Goal: Transaction & Acquisition: Book appointment/travel/reservation

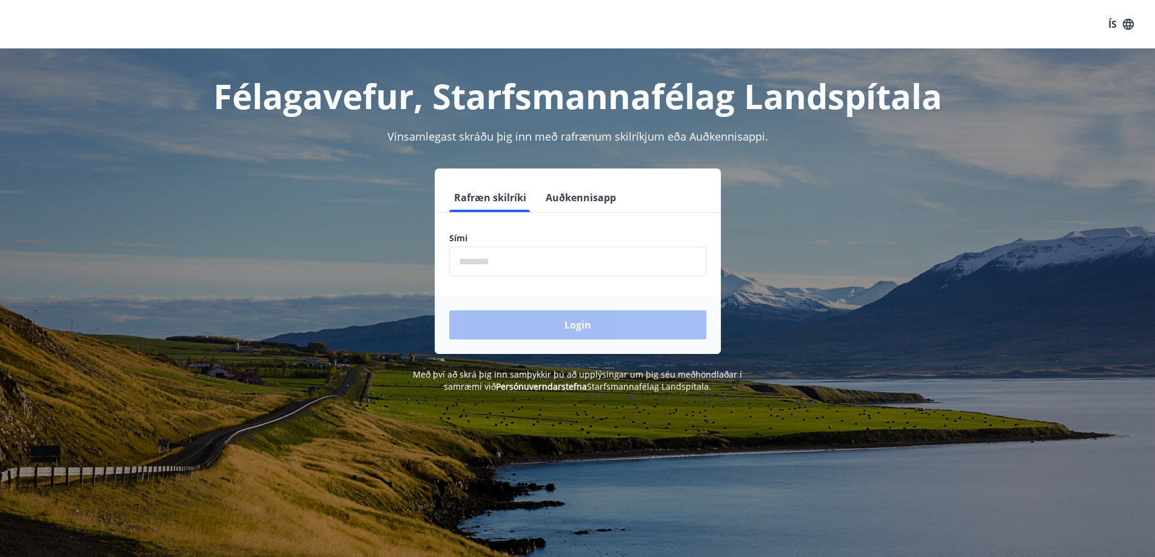
click at [531, 266] on input "phone" at bounding box center [577, 262] width 257 height 30
type input "********"
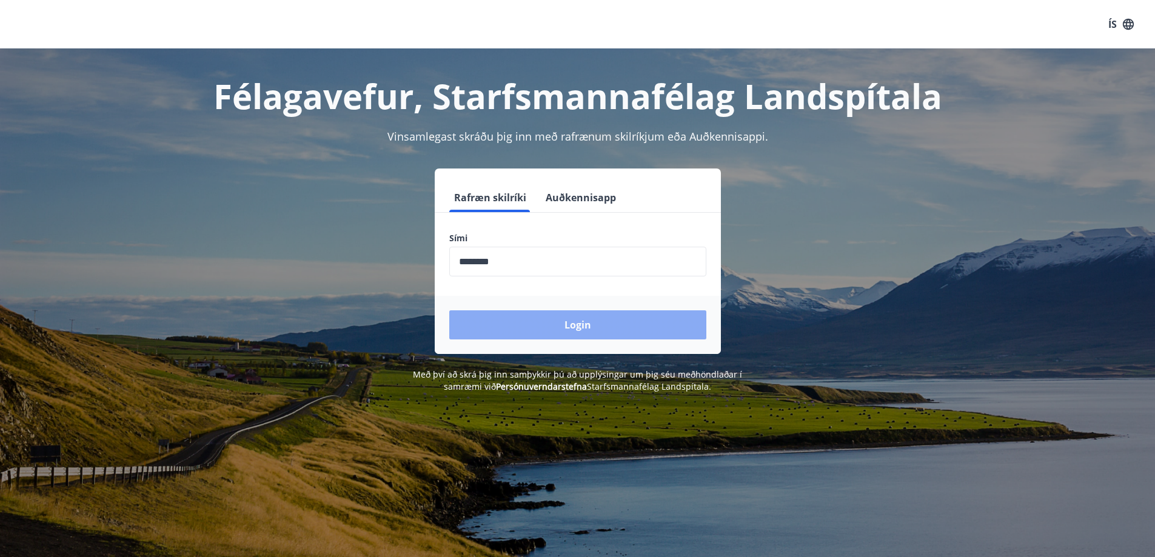
click at [589, 327] on button "Login" at bounding box center [577, 325] width 257 height 29
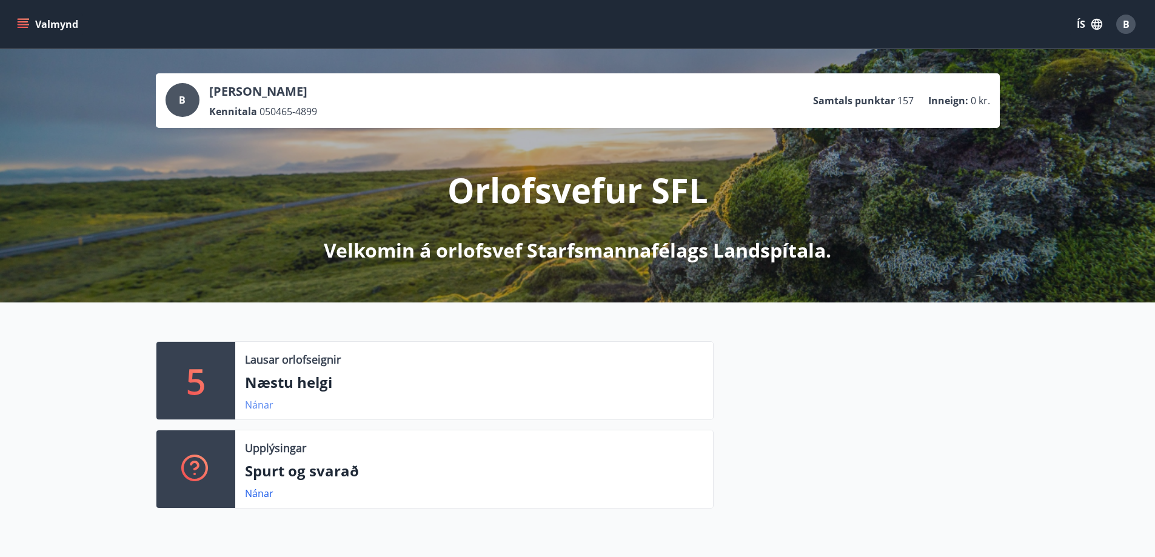
click at [250, 405] on link "Nánar" at bounding box center [259, 404] width 29 height 13
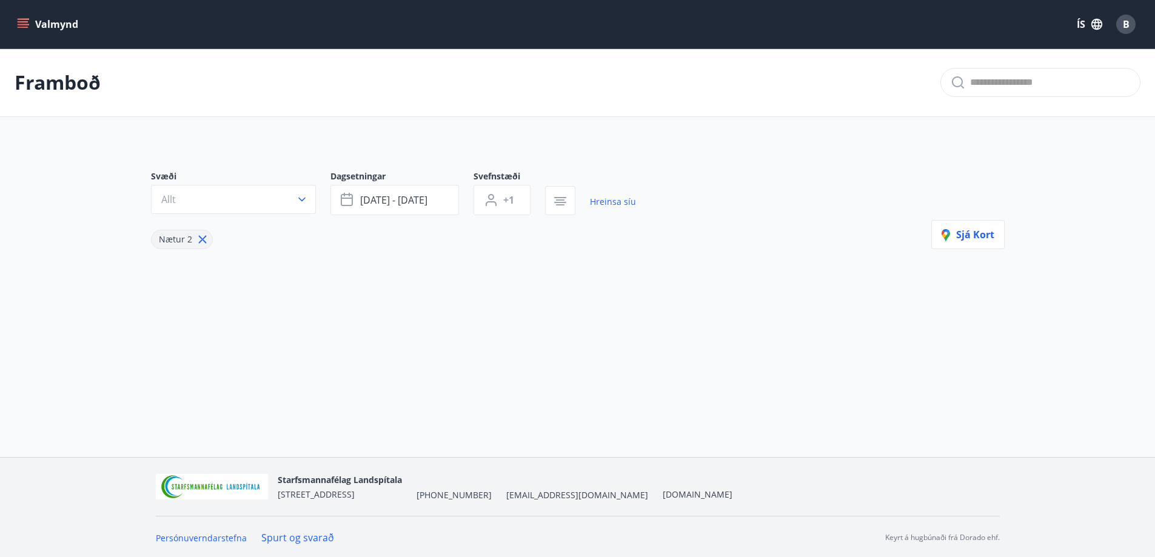
type input "*"
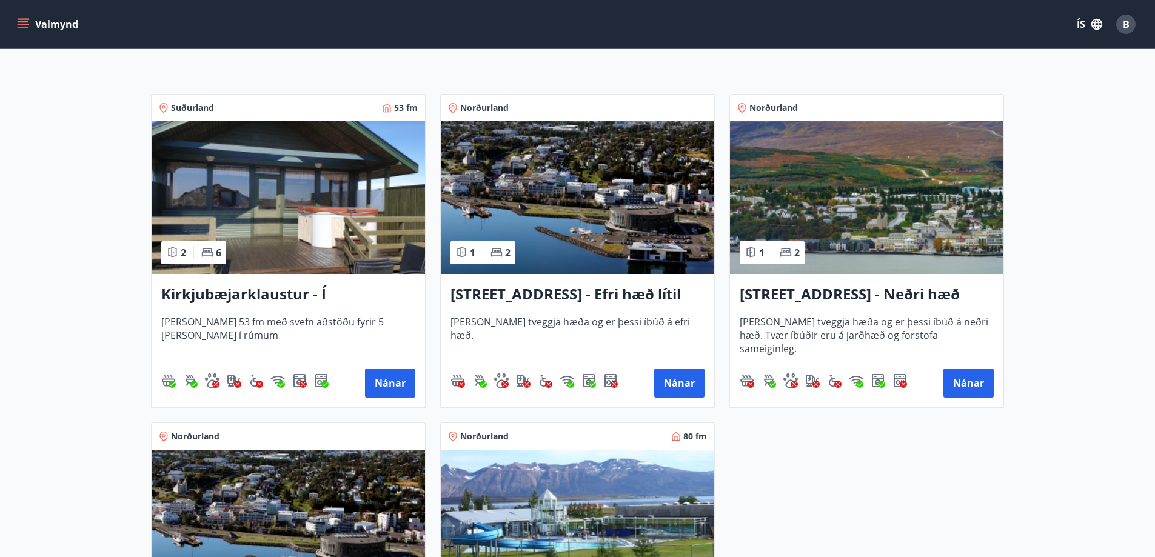
scroll to position [182, 0]
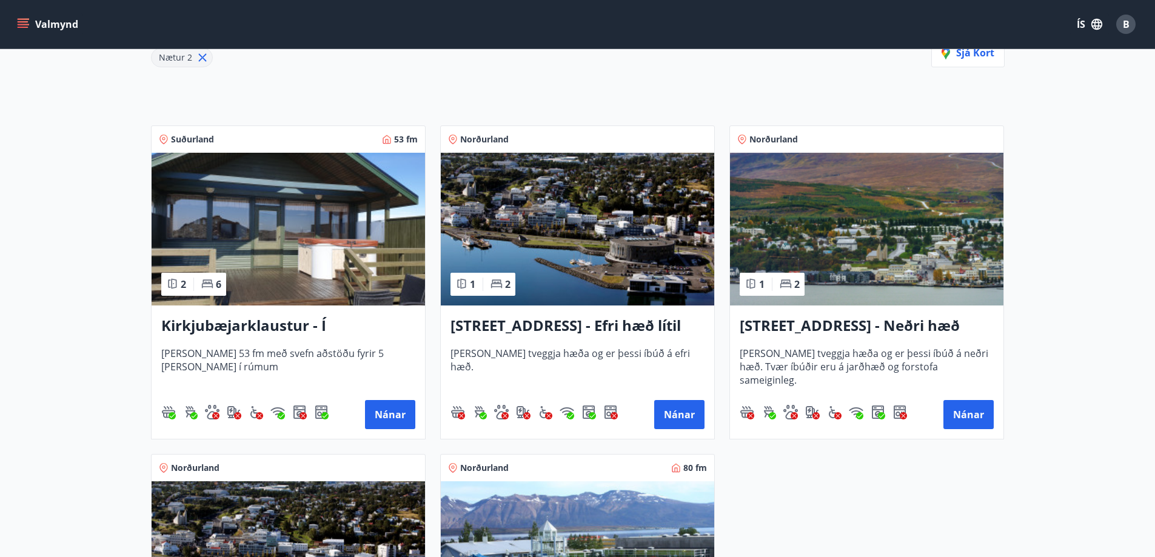
click at [265, 250] on img at bounding box center [289, 229] width 274 height 153
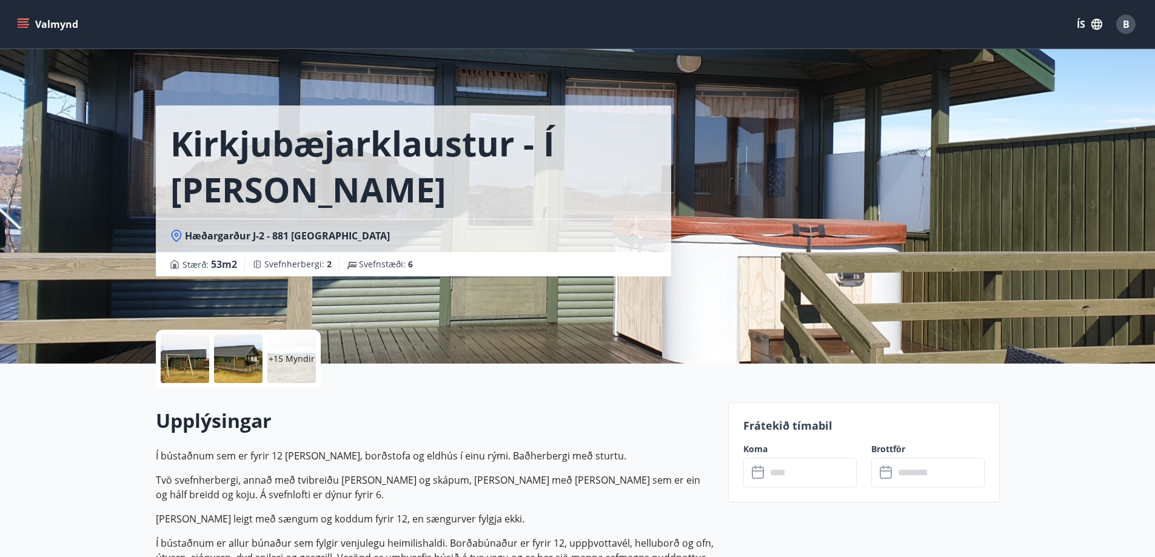
click at [278, 363] on p "+15 Myndir" at bounding box center [292, 359] width 46 height 12
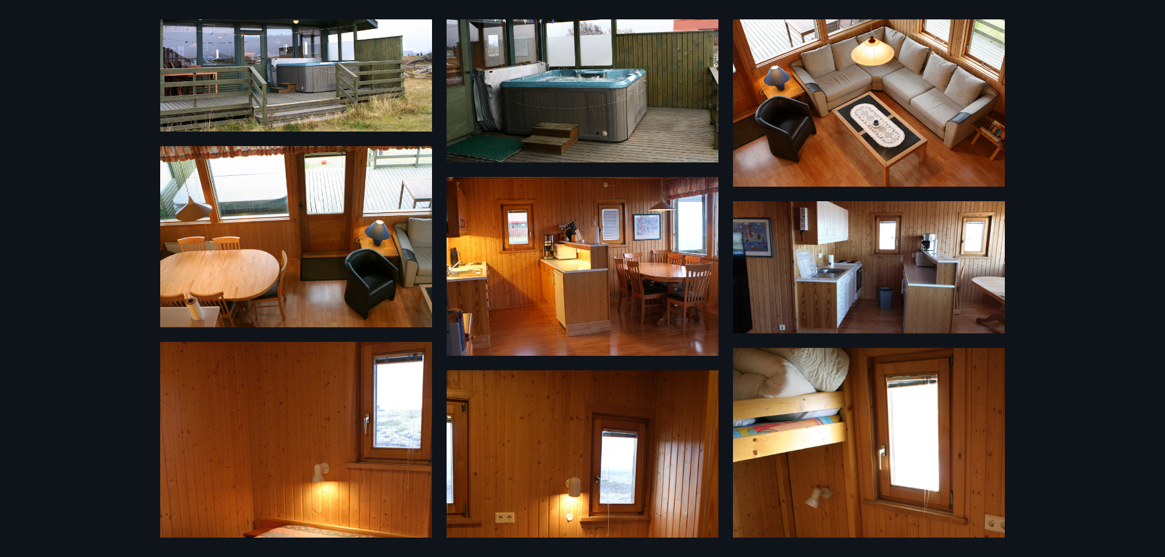
scroll to position [466, 0]
